Goal: Navigation & Orientation: Go to known website

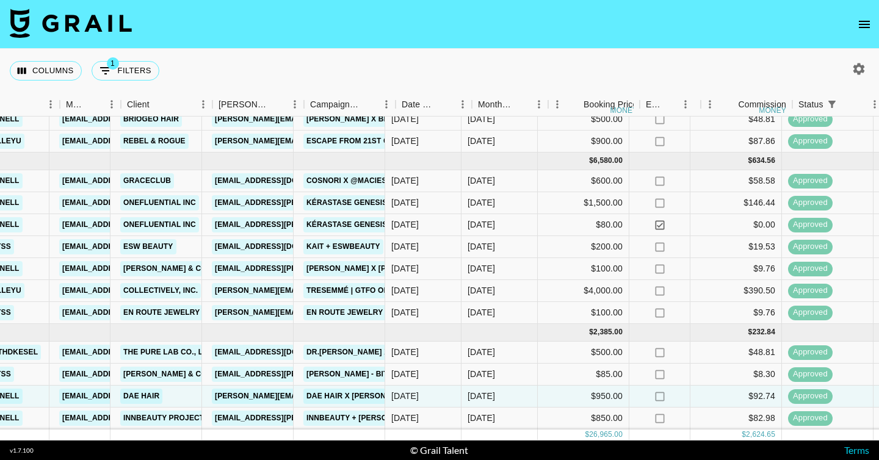
scroll to position [123, 285]
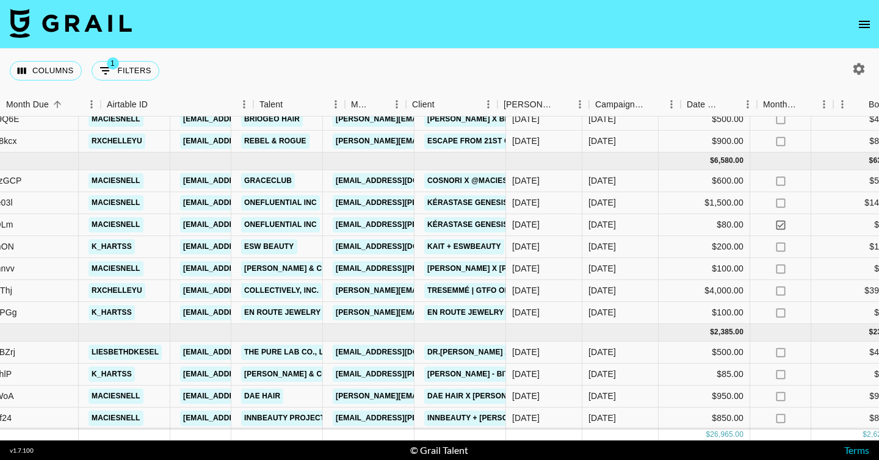
scroll to position [123, 0]
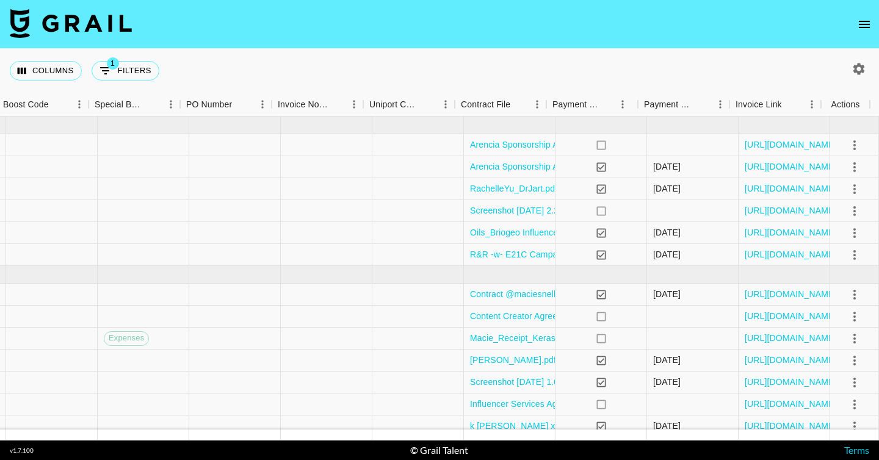
scroll to position [123, 1264]
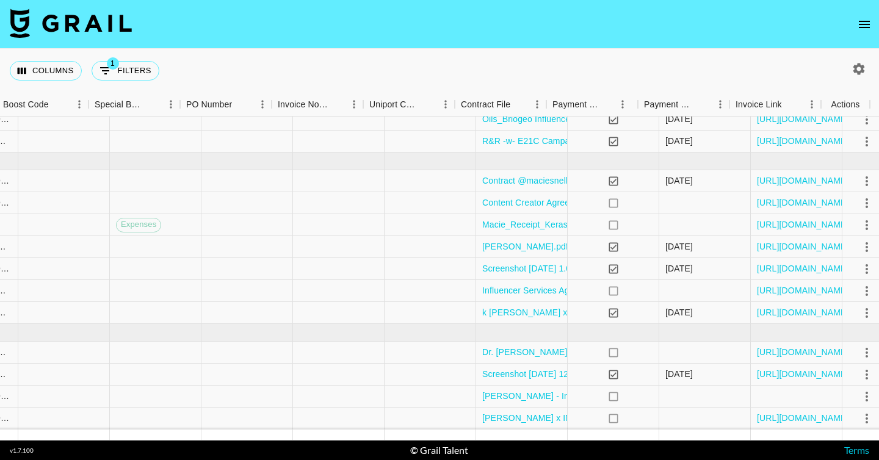
scroll to position [123, 1264]
